Goal: Use online tool/utility: Utilize a website feature to perform a specific function

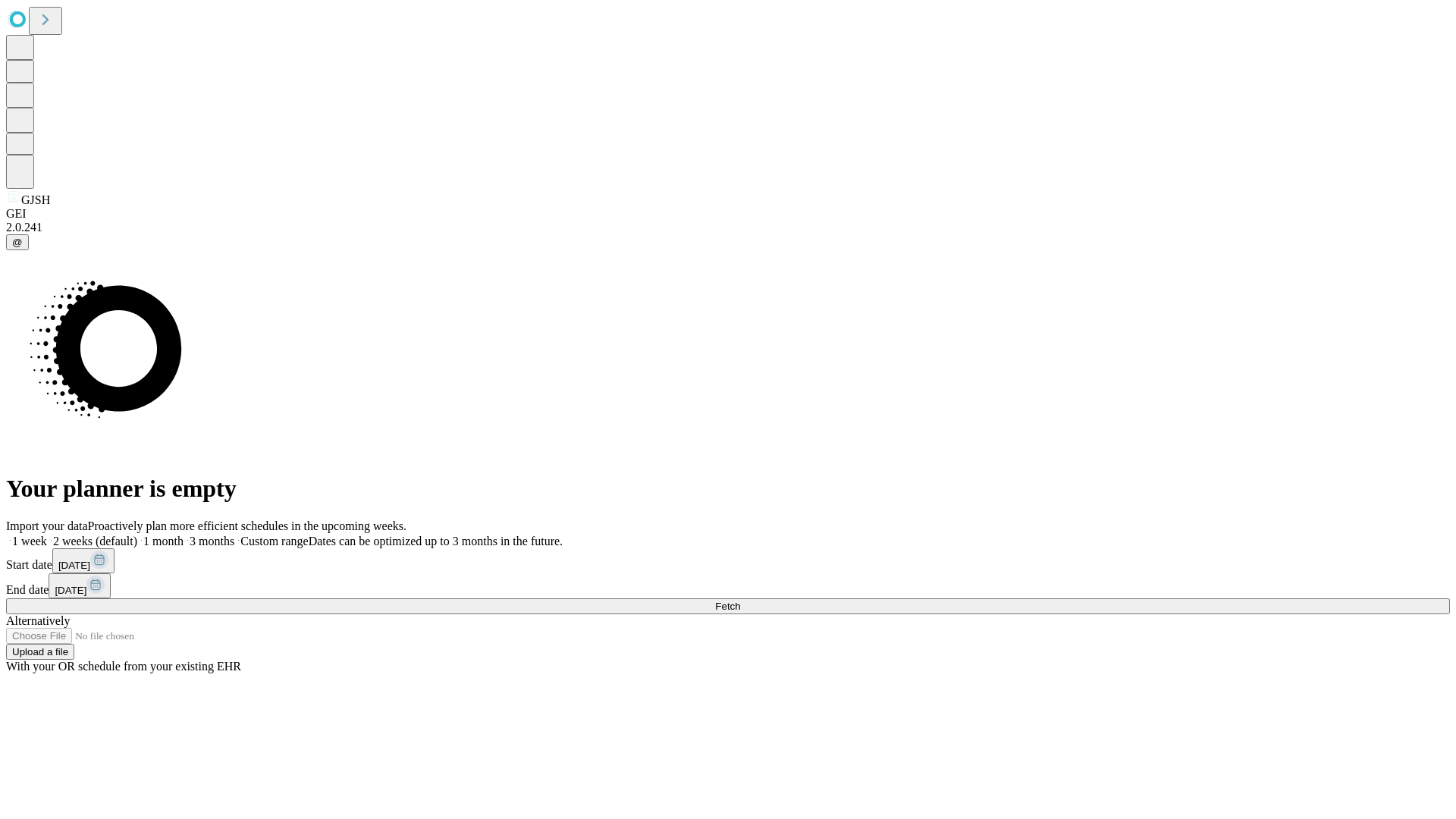
click at [740, 600] on span "Fetch" at bounding box center [728, 606] width 25 height 12
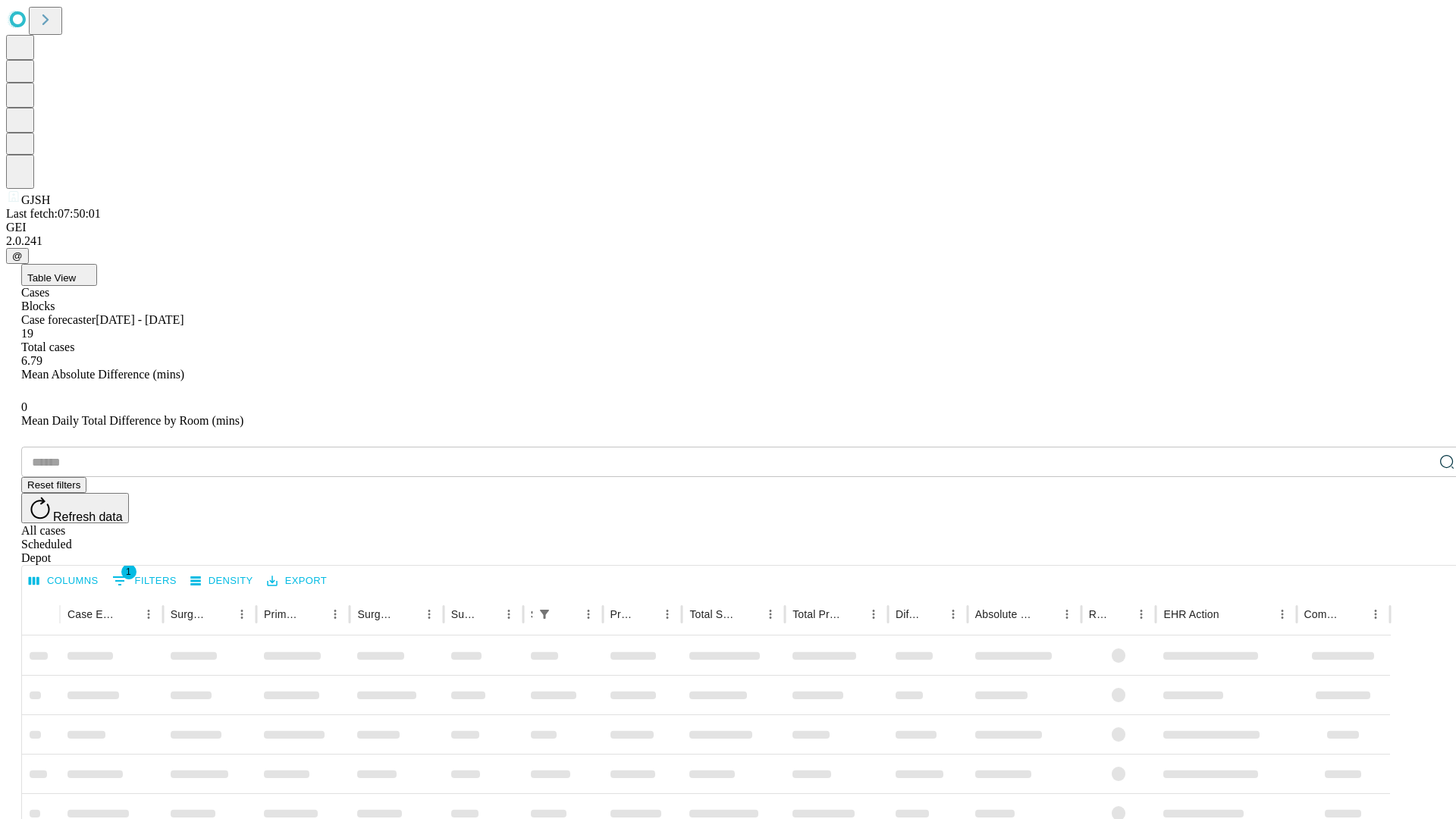
click at [76, 272] on span "Table View" at bounding box center [51, 278] width 48 height 12
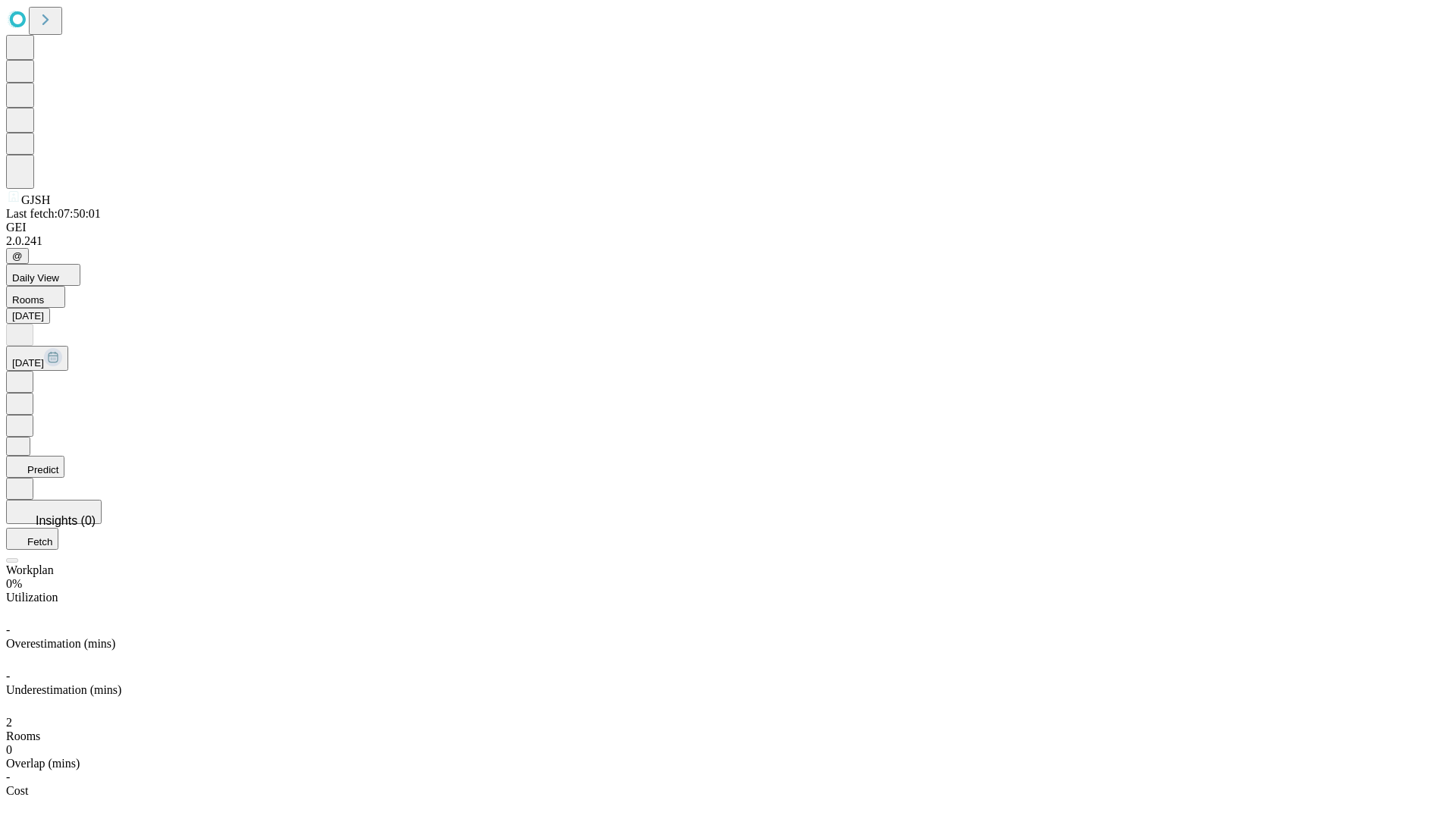
click at [64, 456] on button "Predict" at bounding box center [35, 467] width 58 height 22
